Goal: Navigation & Orientation: Find specific page/section

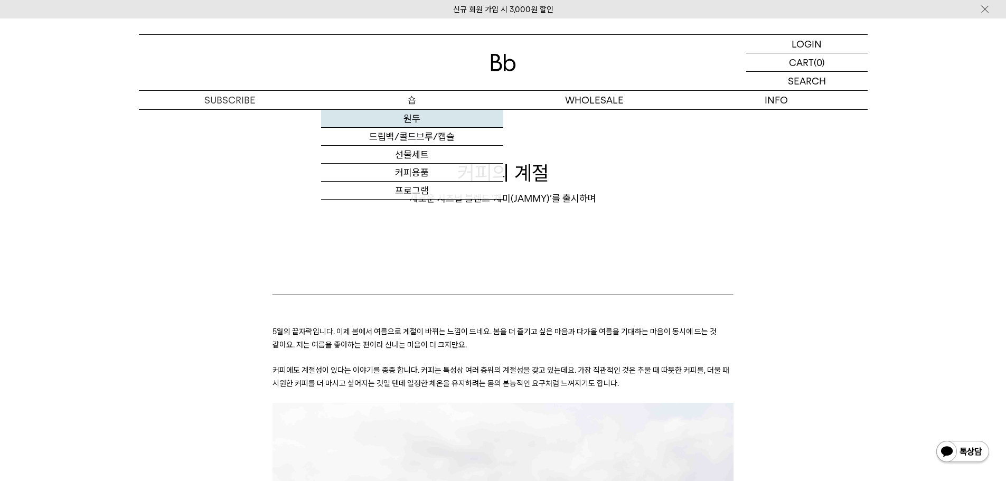
click at [423, 126] on link "원두" at bounding box center [412, 119] width 182 height 18
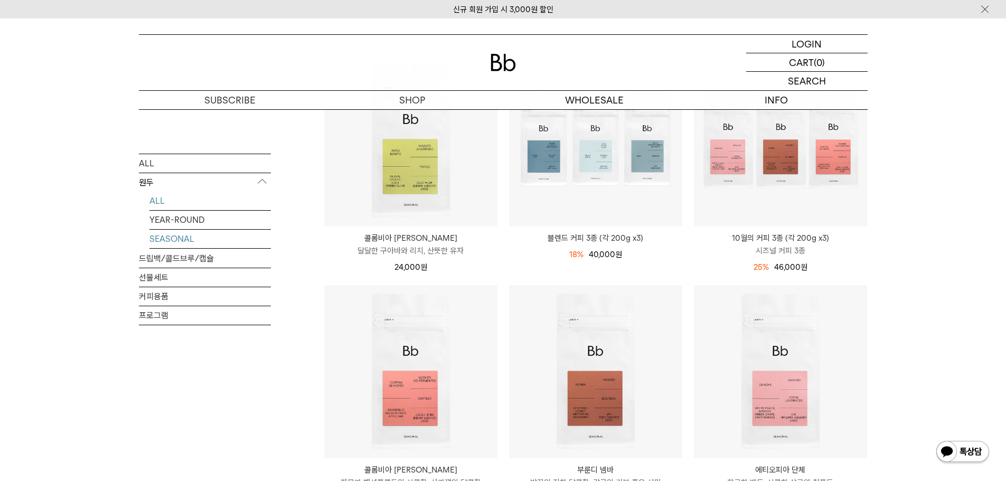
click at [197, 234] on link "SEASONAL" at bounding box center [209, 238] width 121 height 18
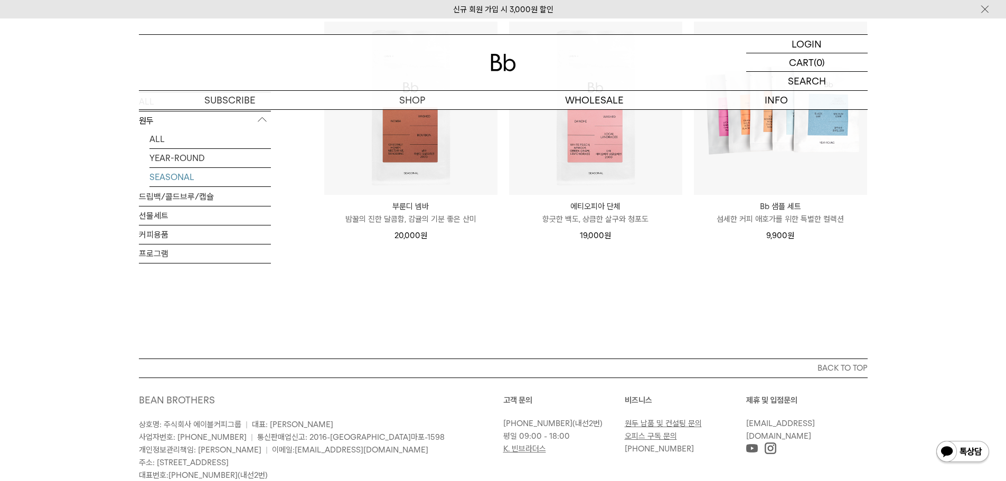
scroll to position [422, 0]
